Goal: Transaction & Acquisition: Purchase product/service

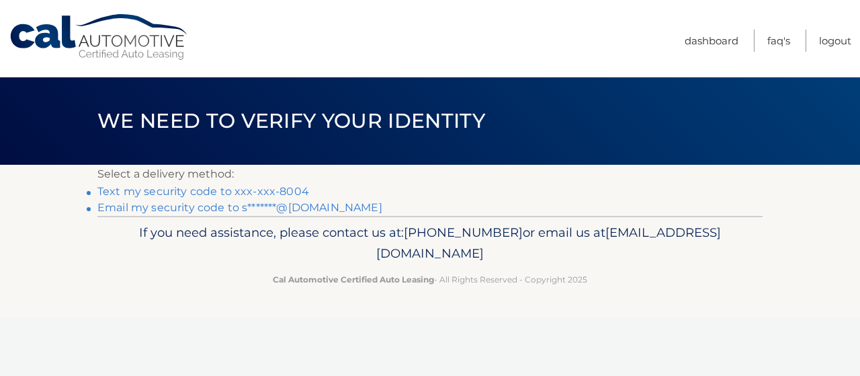
click at [605, 249] on p "If you need assistance, please contact us at: 609-807-3200 or email us at Custo…" at bounding box center [430, 243] width 648 height 43
click at [232, 191] on link "Text my security code to xxx-xxx-8004" at bounding box center [203, 191] width 212 height 13
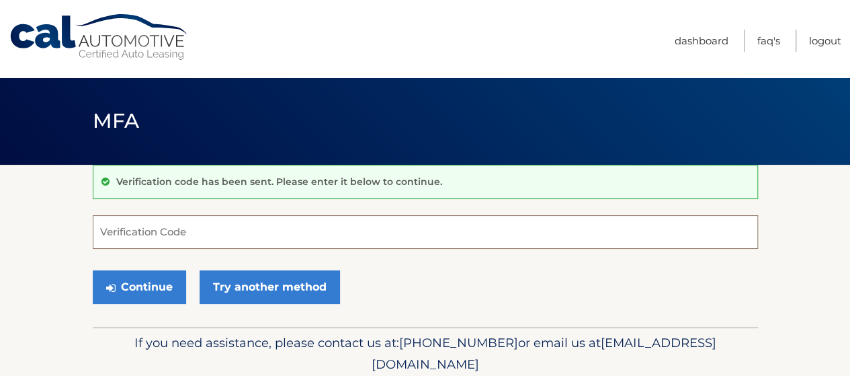
click at [188, 235] on input "Verification Code" at bounding box center [425, 232] width 665 height 34
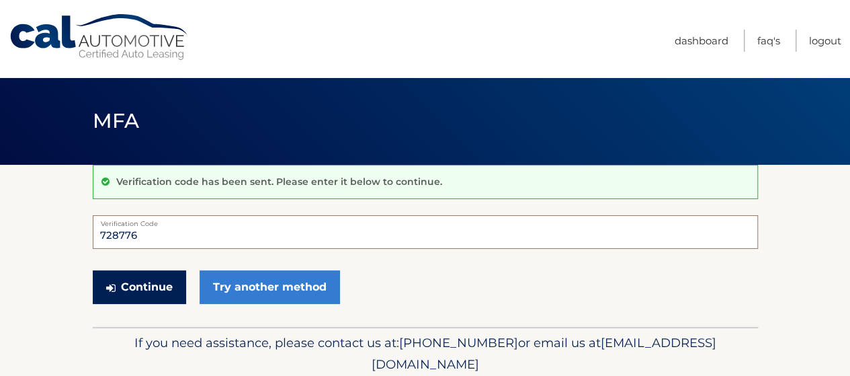
type input "728776"
click at [155, 284] on button "Continue" at bounding box center [139, 287] width 93 height 34
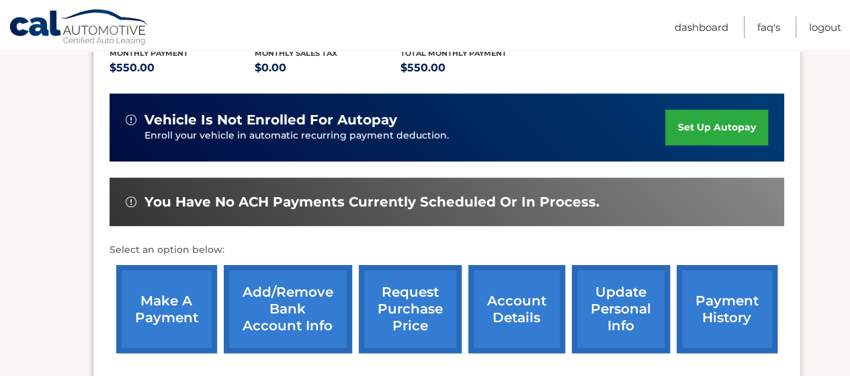
scroll to position [318, 0]
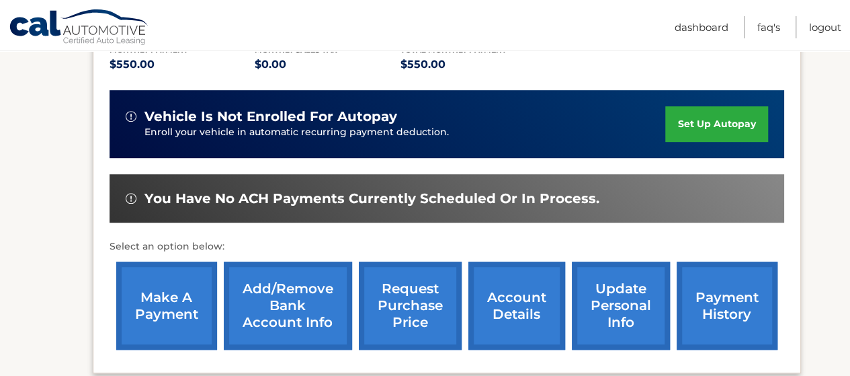
click at [145, 281] on link "make a payment" at bounding box center [166, 305] width 101 height 88
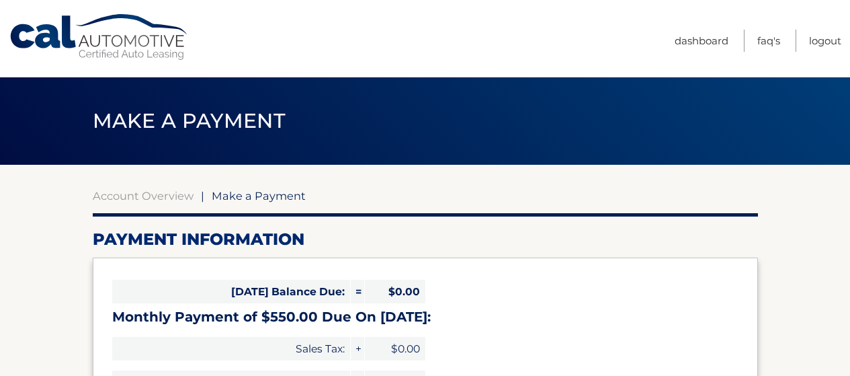
select select "YjUxNmNjMDgtMjRhYS00NGI5LWEzZTEtMDk2YmZmZDg2Y2Jl"
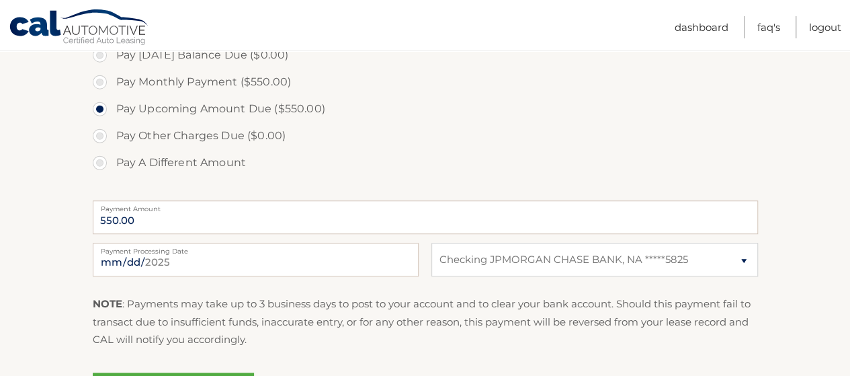
scroll to position [424, 0]
click at [195, 300] on p "NOTE : Payments may take up to 3 business days to post to your account and to c…" at bounding box center [425, 320] width 665 height 53
click at [173, 257] on input "2025-08-25" at bounding box center [256, 259] width 326 height 34
type input "2025-09-01"
click at [410, 123] on label "Pay Other Charges Due ($0.00)" at bounding box center [425, 135] width 665 height 27
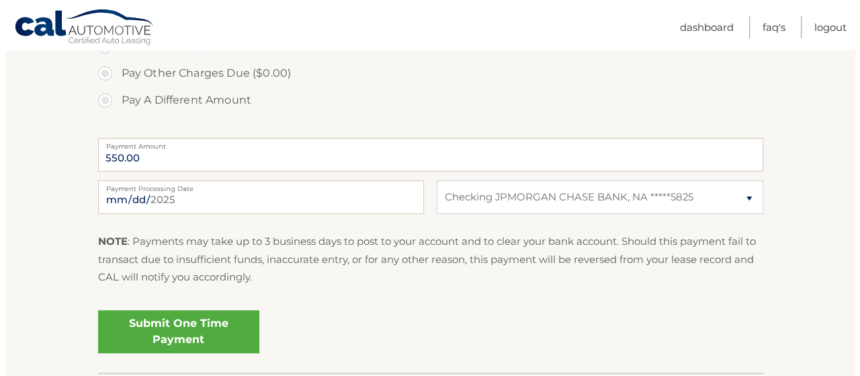
scroll to position [487, 0]
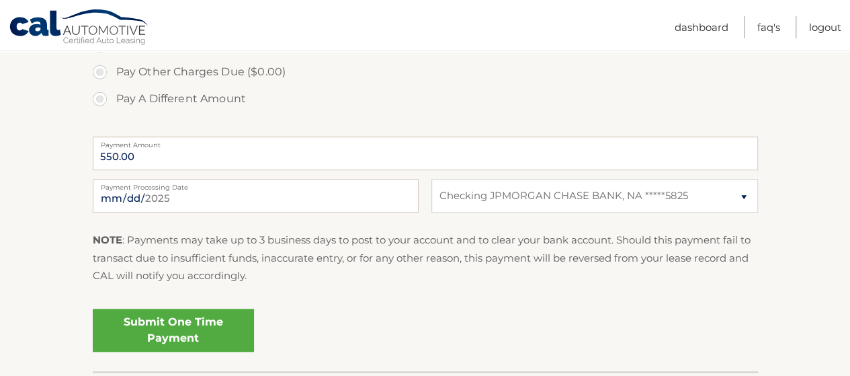
click at [190, 335] on link "Submit One Time Payment" at bounding box center [173, 329] width 161 height 43
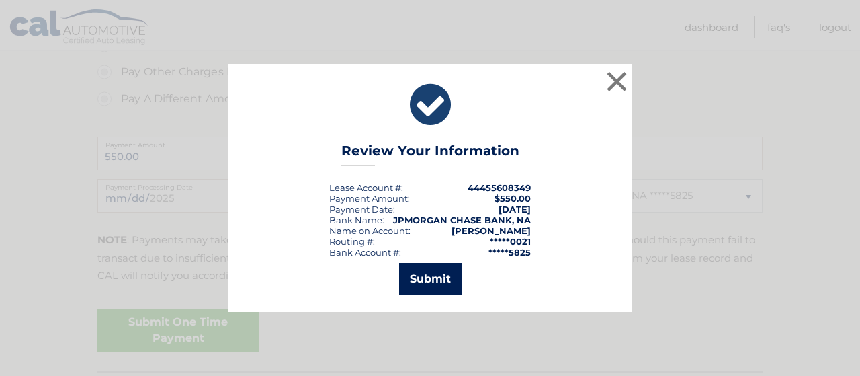
click at [441, 276] on button "Submit" at bounding box center [430, 279] width 62 height 32
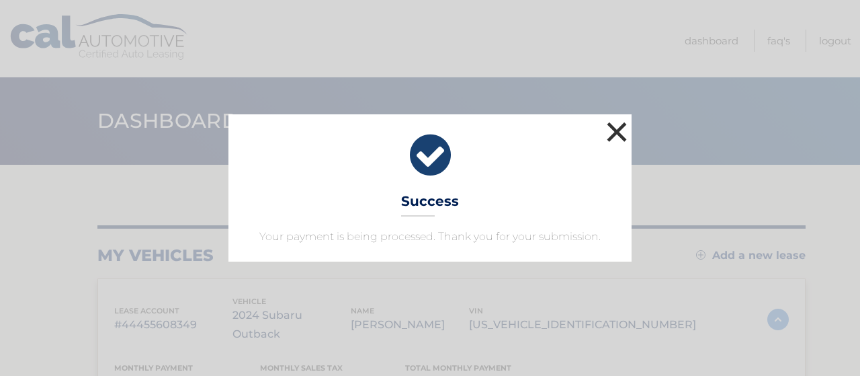
click at [618, 124] on button "×" at bounding box center [616, 131] width 27 height 27
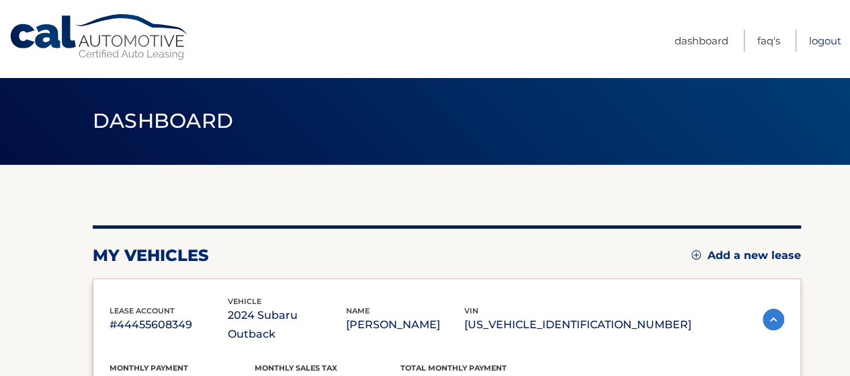
click at [826, 40] on link "Logout" at bounding box center [825, 41] width 32 height 22
